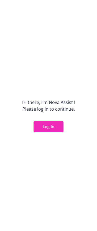
click at [55, 129] on button "Log in" at bounding box center [49, 126] width 30 height 11
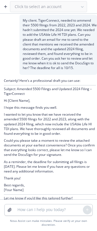
drag, startPoint x: 41, startPoint y: 6, endPoint x: 44, endPoint y: 12, distance: 7.0
click at [41, 6] on div "Click to select an account" at bounding box center [48, 6] width 77 height 11
click at [48, 8] on div "Click to select an account" at bounding box center [48, 6] width 77 height 11
click at [79, 7] on div "Click to select an account" at bounding box center [48, 6] width 77 height 11
click at [80, 6] on div "Click to select an account" at bounding box center [48, 6] width 77 height 11
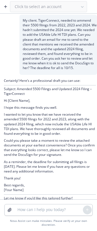
click at [73, 7] on div "Click to select an account" at bounding box center [48, 6] width 77 height 11
click at [26, 214] on textarea at bounding box center [48, 210] width 69 height 11
click at [63, 2] on div "Click to select an account" at bounding box center [48, 6] width 77 height 11
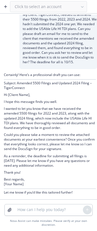
drag, startPoint x: 84, startPoint y: 1, endPoint x: 83, endPoint y: 6, distance: 4.9
click at [84, 1] on div "Click to select an account" at bounding box center [48, 6] width 77 height 11
click at [83, 6] on div "Click to select an account" at bounding box center [48, 6] width 77 height 11
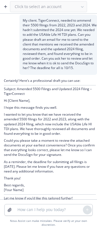
click at [53, 9] on div "Click to select an account" at bounding box center [48, 6] width 77 height 11
drag, startPoint x: 78, startPoint y: 15, endPoint x: 40, endPoint y: 12, distance: 38.2
click at [78, 14] on div "Click to select an account My client. TigerConnect, needed to ammend their 5500…" at bounding box center [48, 115] width 97 height 231
click at [4, 7] on icon "button" at bounding box center [5, 6] width 4 height 4
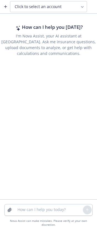
click at [50, 9] on span "Click to select an account" at bounding box center [38, 7] width 47 height 6
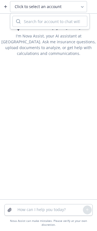
click at [50, 19] on input "search" at bounding box center [54, 21] width 67 height 11
click at [47, 39] on p "I'm Nova Assist, your AI assistant at [GEOGRAPHIC_DATA]. Ask me insurance quest…" at bounding box center [48, 44] width 97 height 23
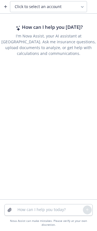
click at [55, 7] on span "Click to select an account" at bounding box center [38, 7] width 47 height 6
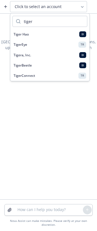
type input "tiger"
click at [41, 74] on div "TigerConnect TR" at bounding box center [50, 76] width 73 height 6
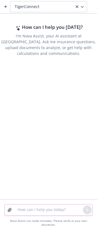
click at [30, 215] on textarea at bounding box center [48, 210] width 69 height 11
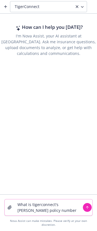
type textarea "What is tigerconnect's [PERSON_NAME] policy number?"
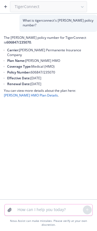
click at [34, 214] on textarea at bounding box center [48, 210] width 69 height 11
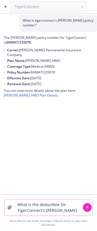
type textarea "What is the deductible for TigerConnect's [PERSON_NAME] plan?"
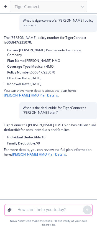
click at [52, 216] on textarea at bounding box center [48, 210] width 69 height 11
paste textarea "We received the attached photo from Articulate. An employee changed their email…"
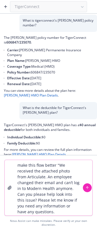
scroll to position [5, 0]
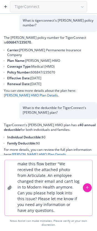
type textarea "make this flow better "We received the attached photo from Articulate. An emplo…"
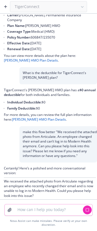
scroll to position [41, 0]
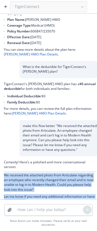
drag, startPoint x: 4, startPoint y: 172, endPoint x: 71, endPoint y: 193, distance: 69.5
click at [74, 196] on div "Certainly! Here’s a polished and more conversational version: We received the a…" at bounding box center [50, 189] width 92 height 58
copy div "We received the attached photo from Articulate regarding an employee who recent…"
